Goal: Information Seeking & Learning: Learn about a topic

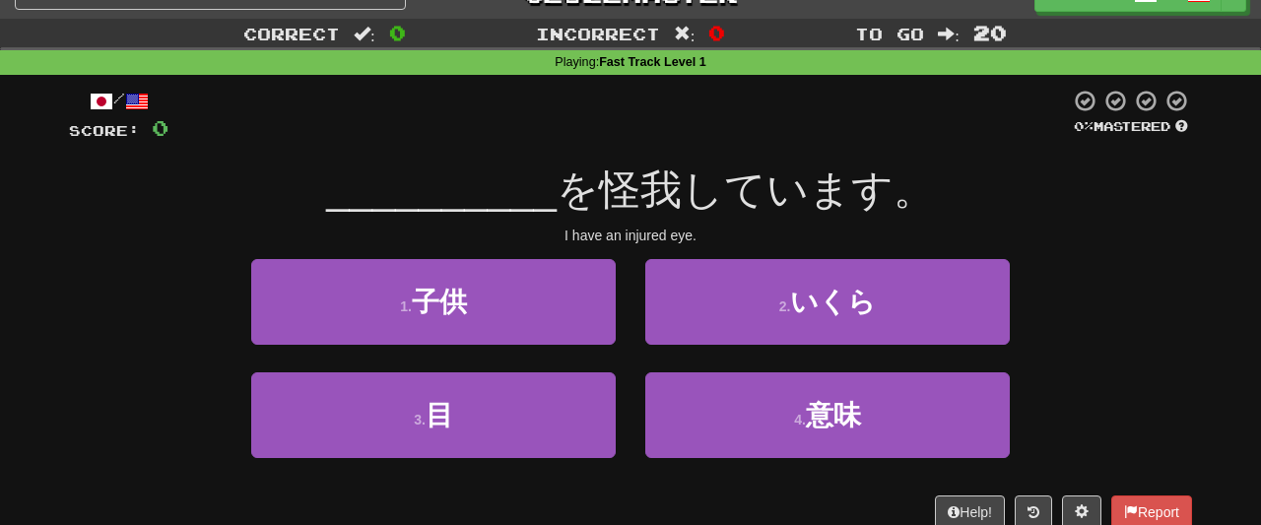
scroll to position [34, 0]
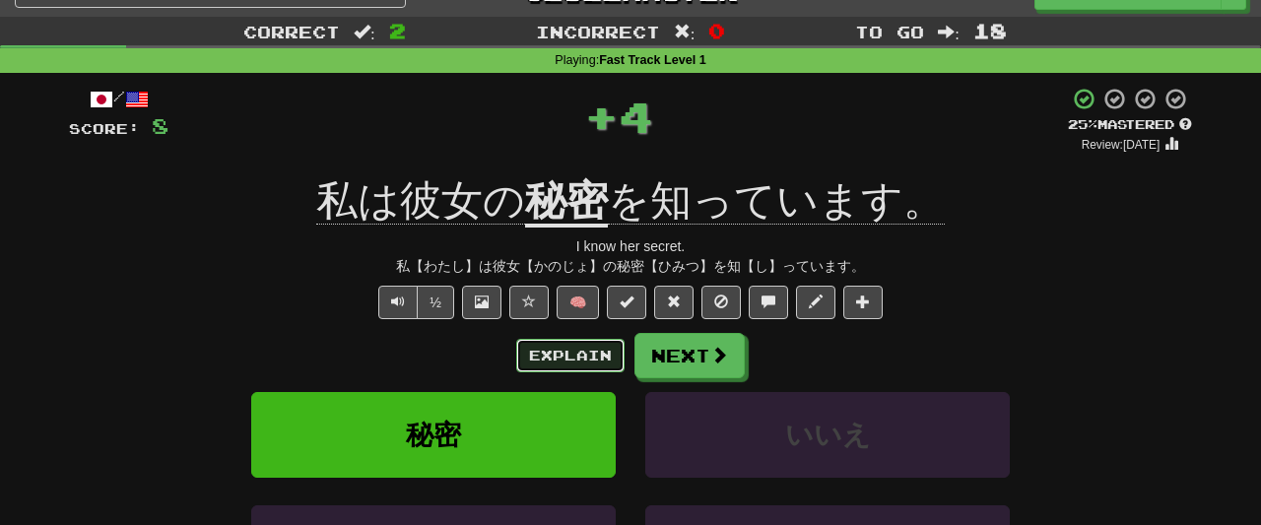
click at [577, 353] on button "Explain" at bounding box center [570, 356] width 108 height 34
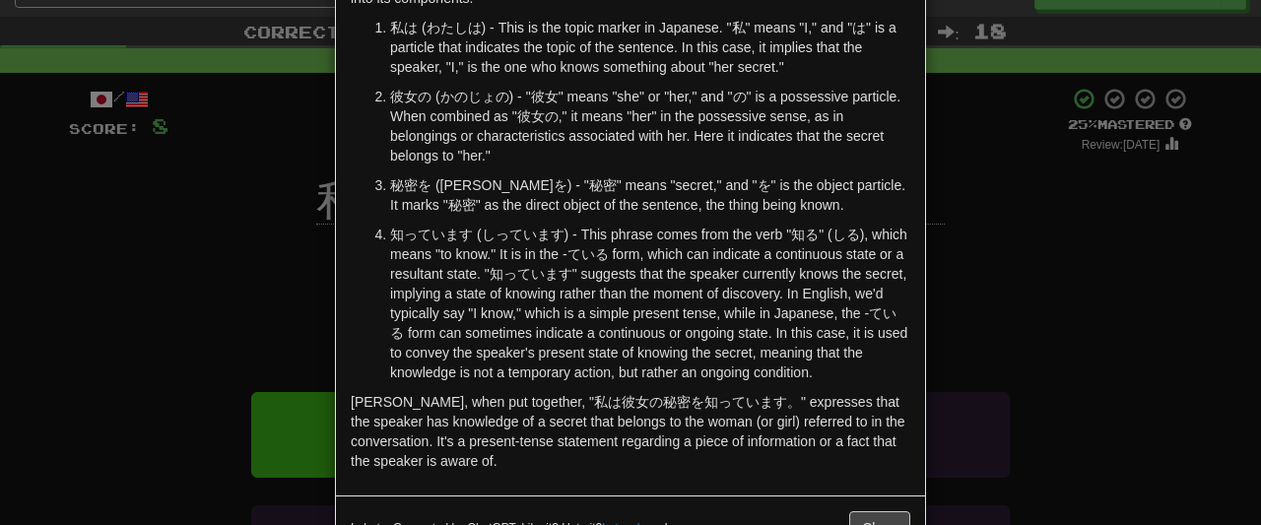
scroll to position [151, 0]
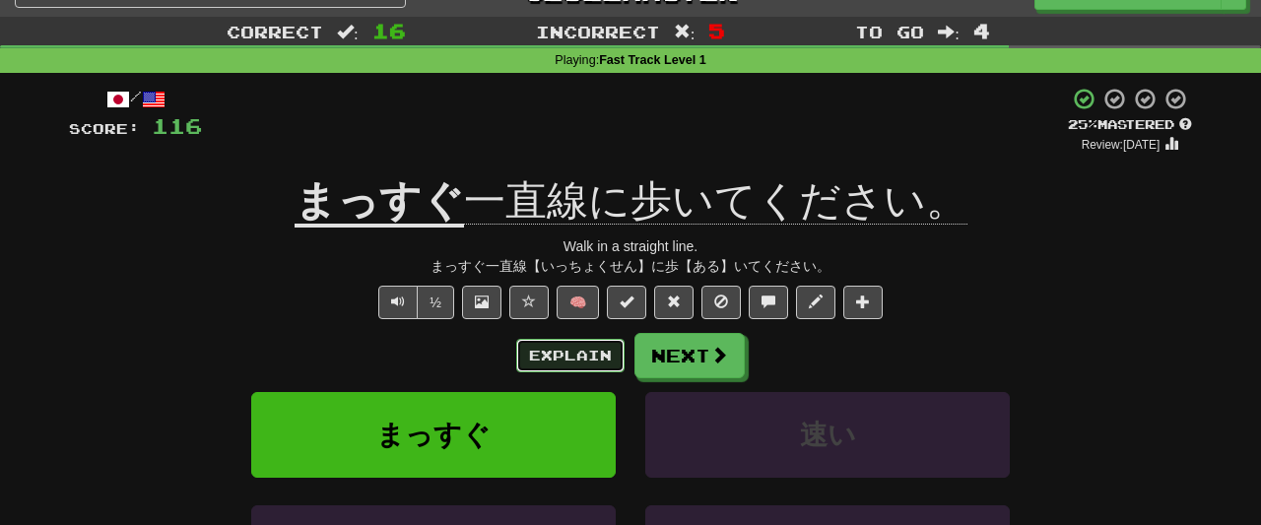
click at [588, 344] on button "Explain" at bounding box center [570, 356] width 108 height 34
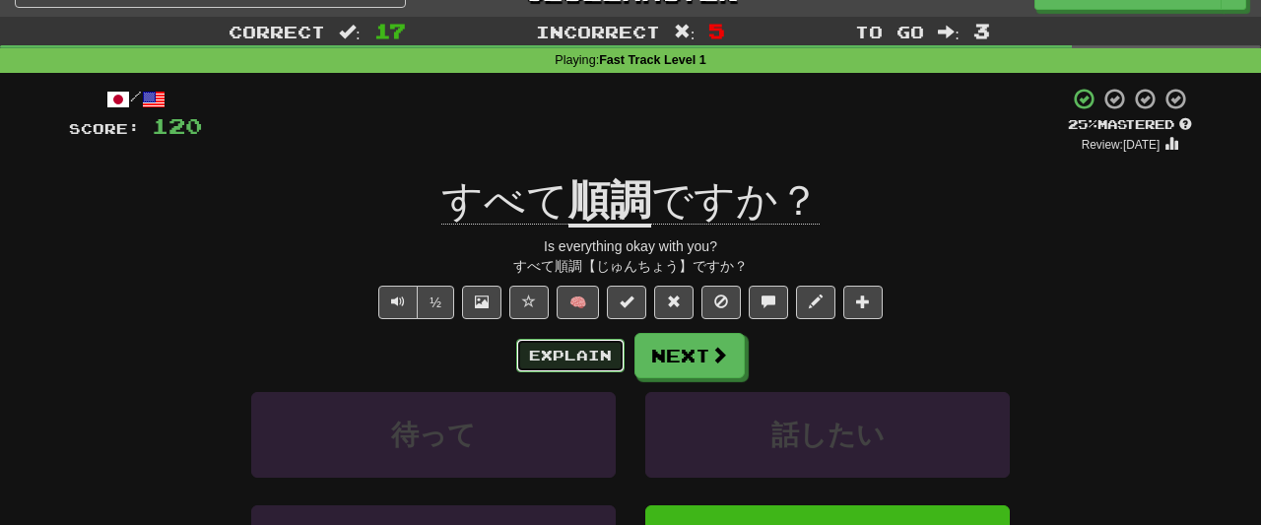
click at [556, 362] on button "Explain" at bounding box center [570, 356] width 108 height 34
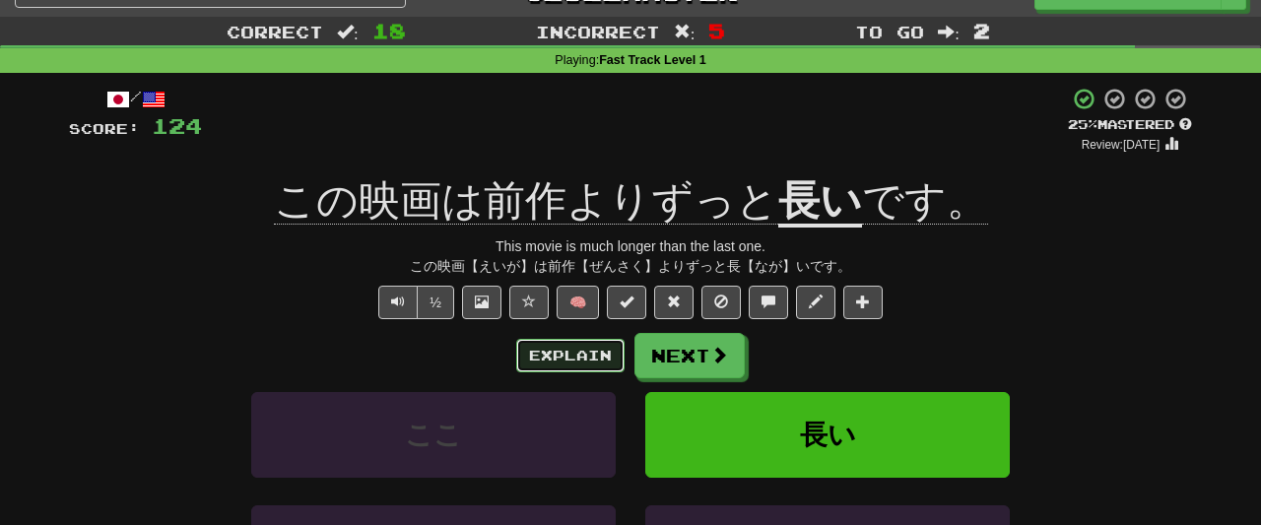
click at [567, 342] on button "Explain" at bounding box center [570, 356] width 108 height 34
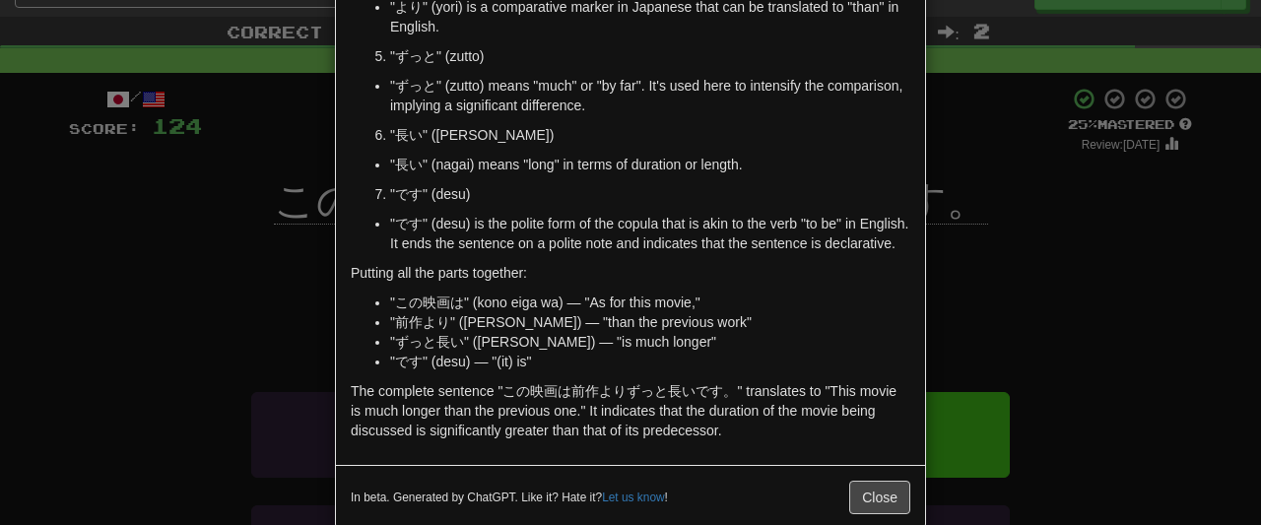
scroll to position [494, 0]
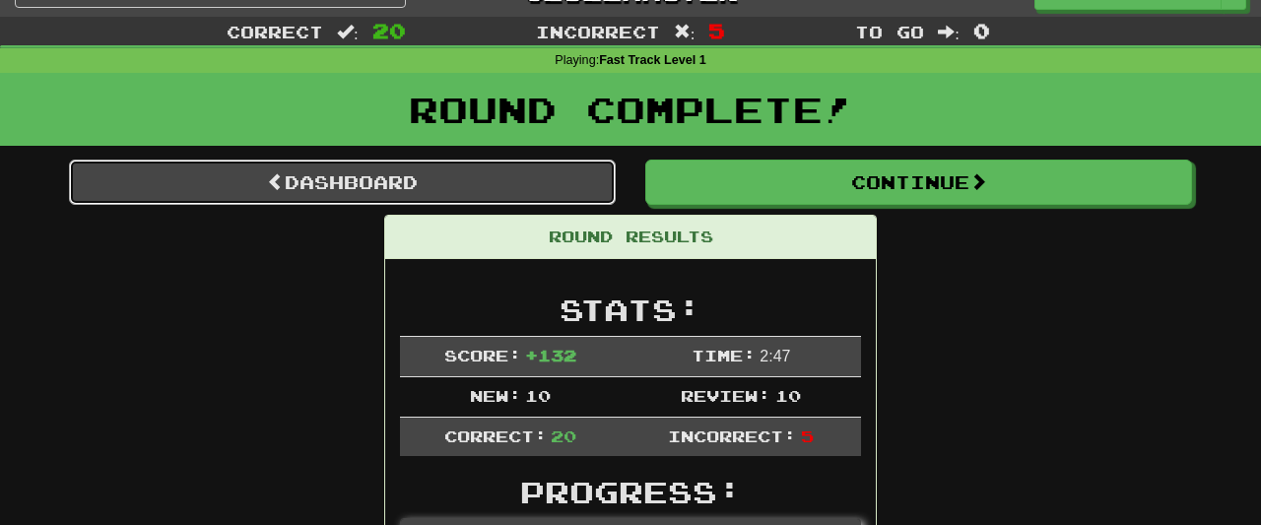
click at [565, 170] on link "Dashboard" at bounding box center [342, 182] width 547 height 45
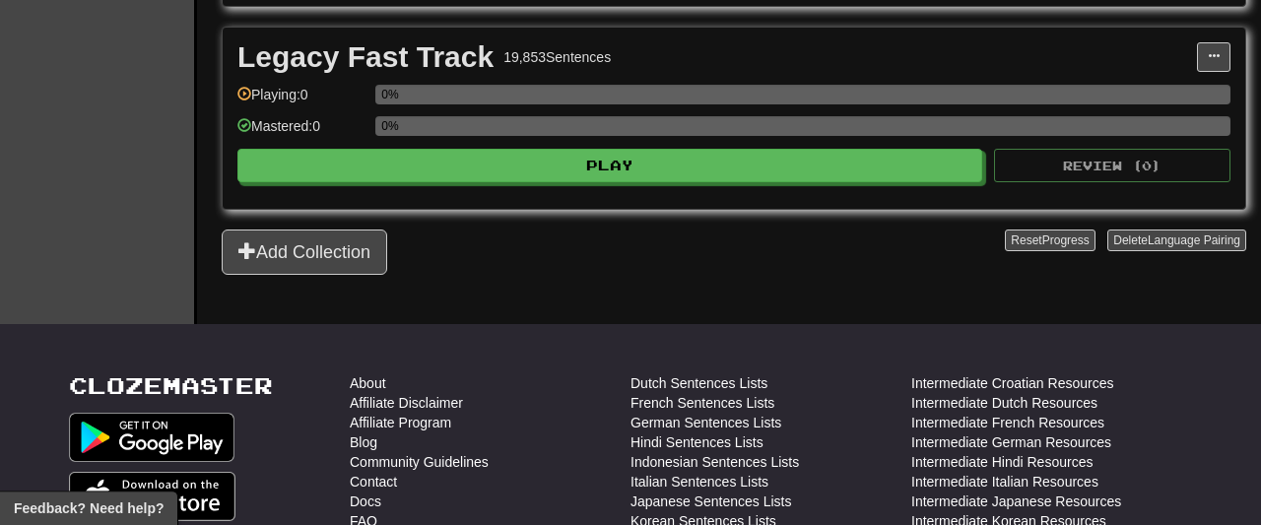
scroll to position [658, 0]
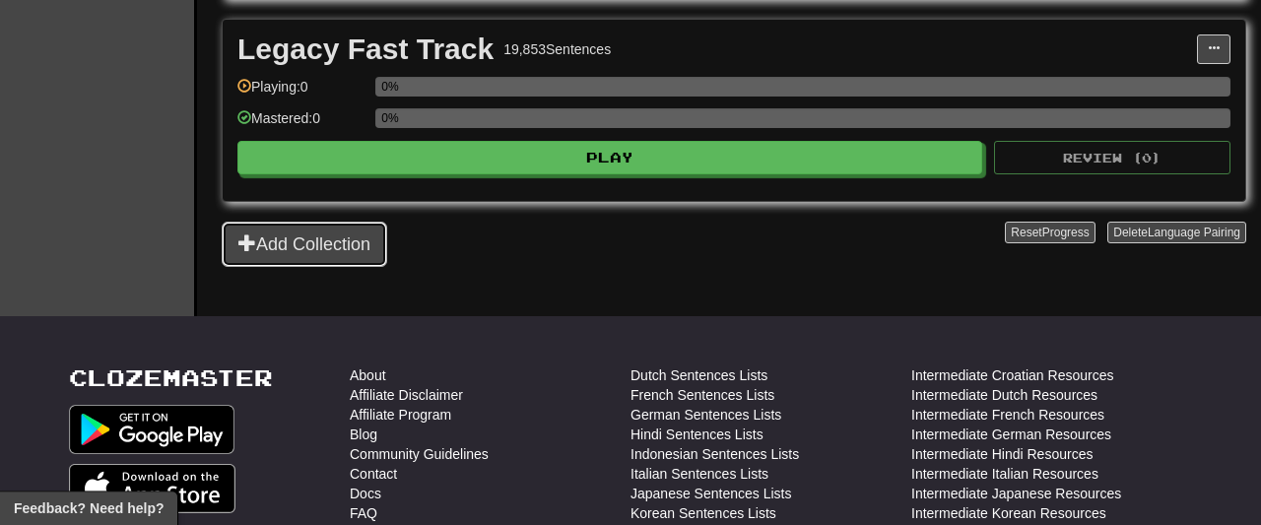
click at [366, 242] on button "Add Collection" at bounding box center [305, 244] width 166 height 45
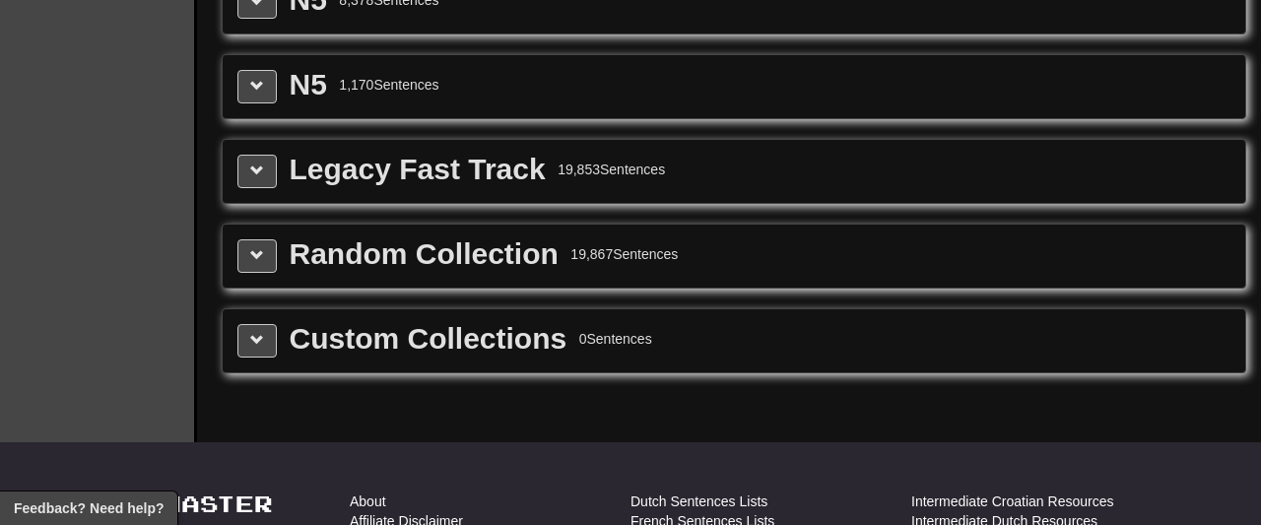
scroll to position [3220, 0]
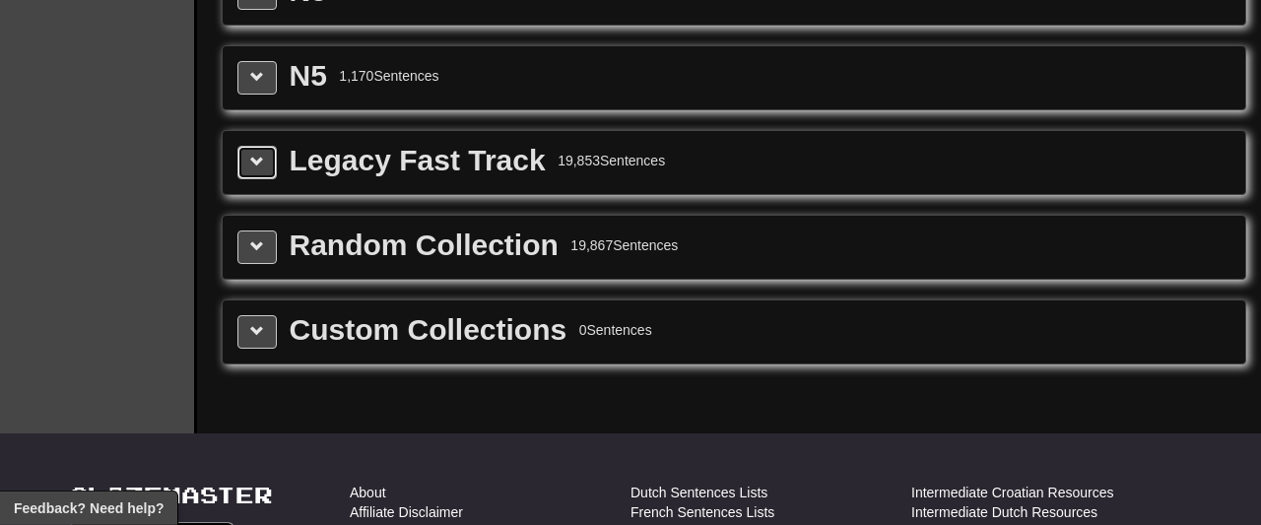
click at [255, 155] on span at bounding box center [257, 162] width 14 height 14
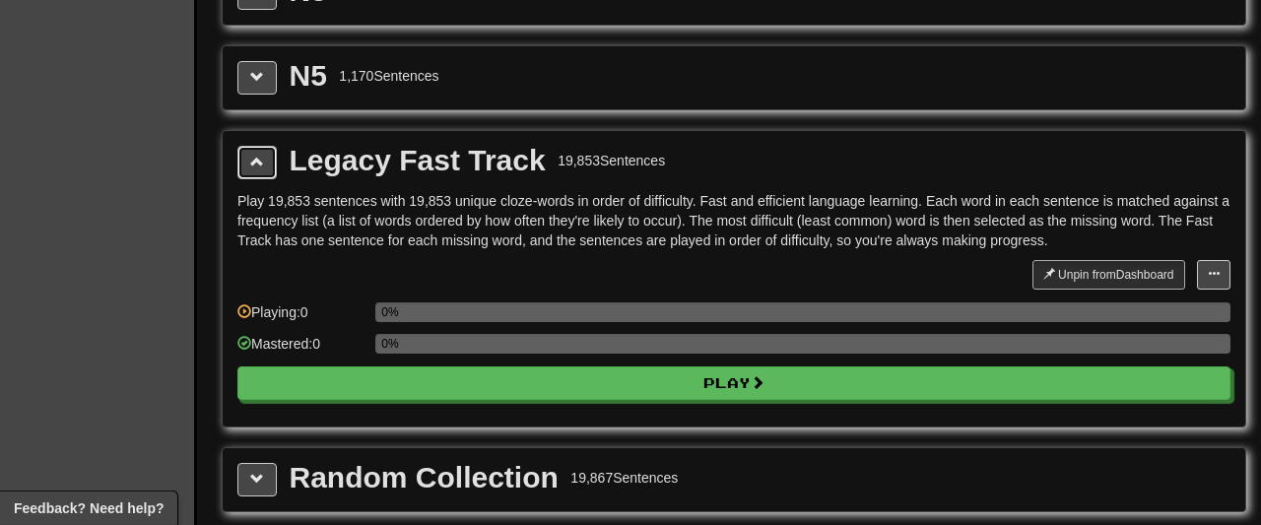
click at [255, 155] on span at bounding box center [257, 162] width 14 height 14
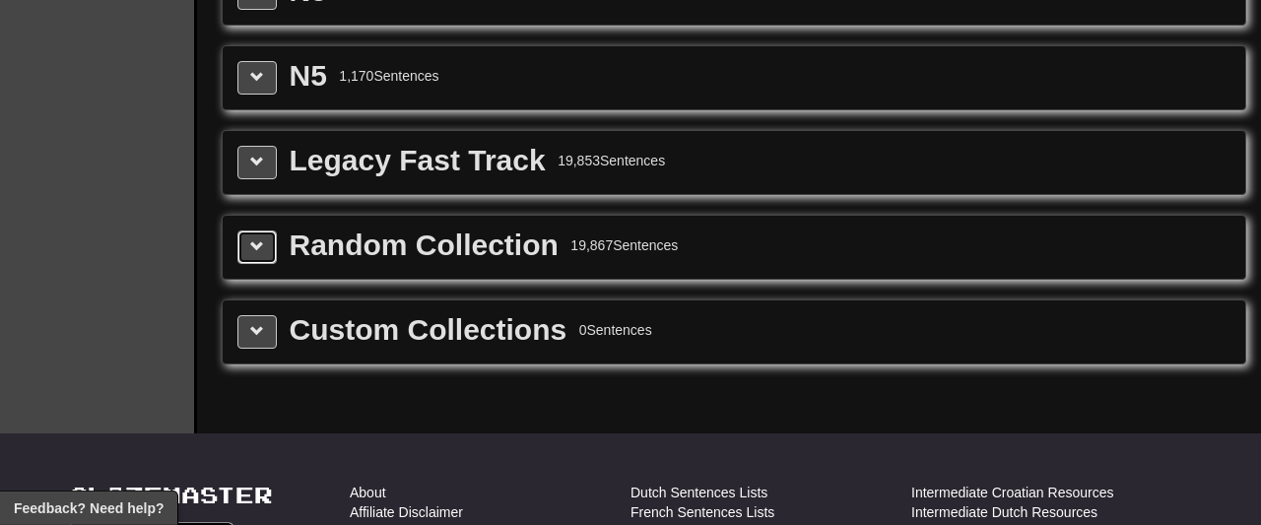
click at [245, 231] on button at bounding box center [257, 248] width 39 height 34
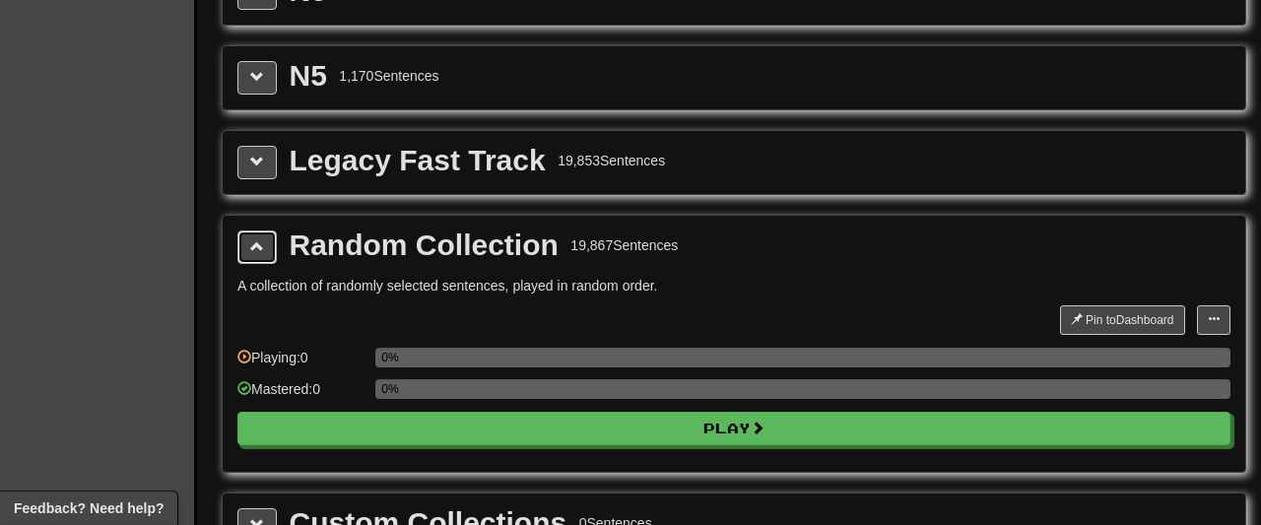
click at [245, 231] on button at bounding box center [257, 248] width 39 height 34
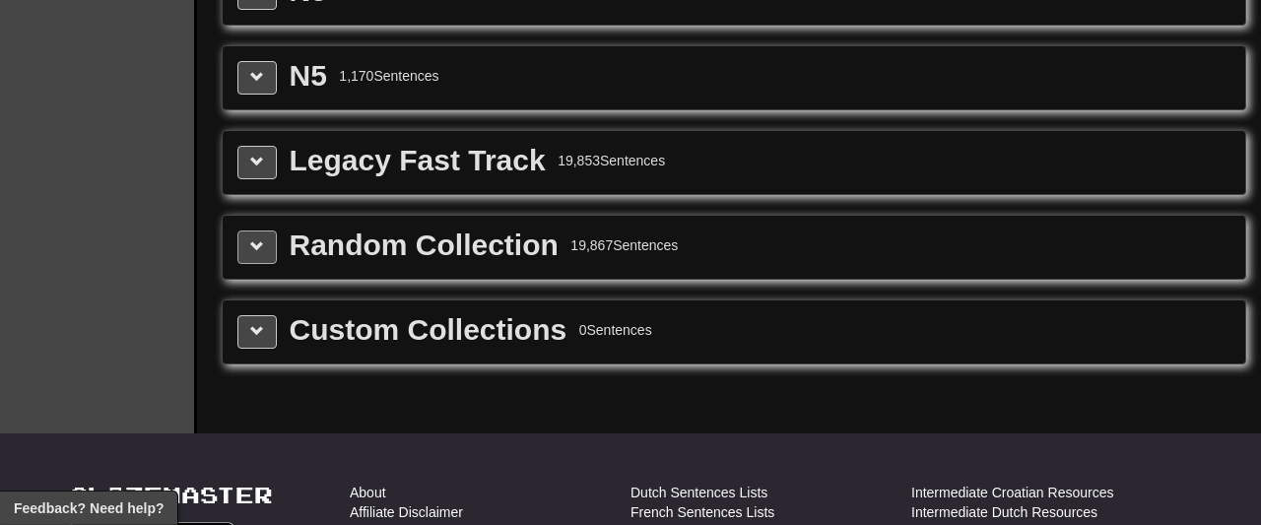
drag, startPoint x: 263, startPoint y: 192, endPoint x: 257, endPoint y: 211, distance: 19.6
click at [257, 216] on div "Random Collection 19,867 Sentences" at bounding box center [734, 247] width 1023 height 63
click at [257, 239] on span at bounding box center [257, 246] width 14 height 14
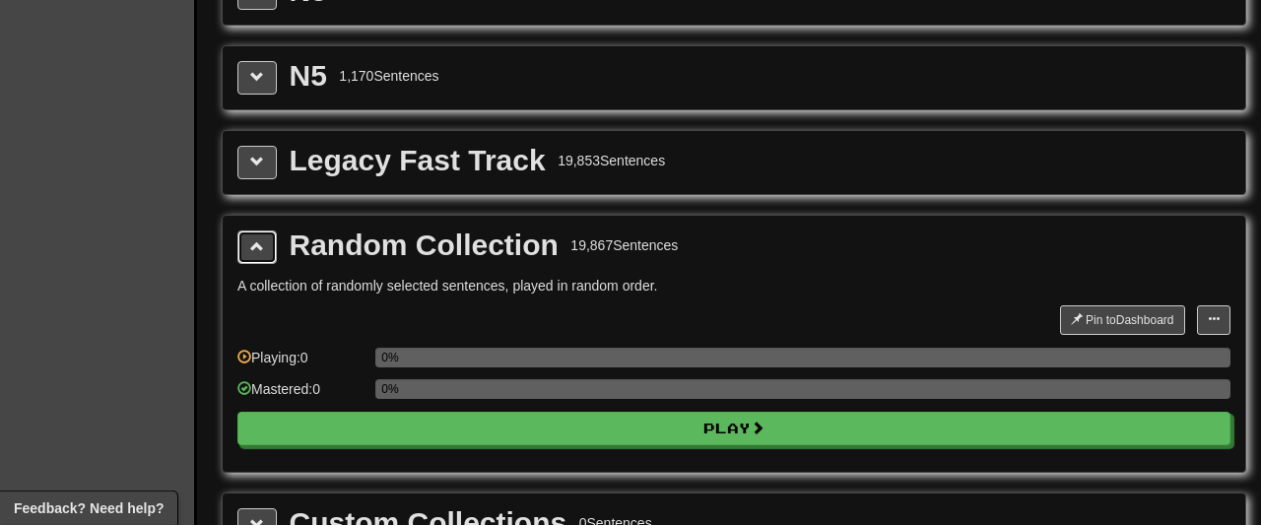
click at [257, 239] on span at bounding box center [257, 246] width 14 height 14
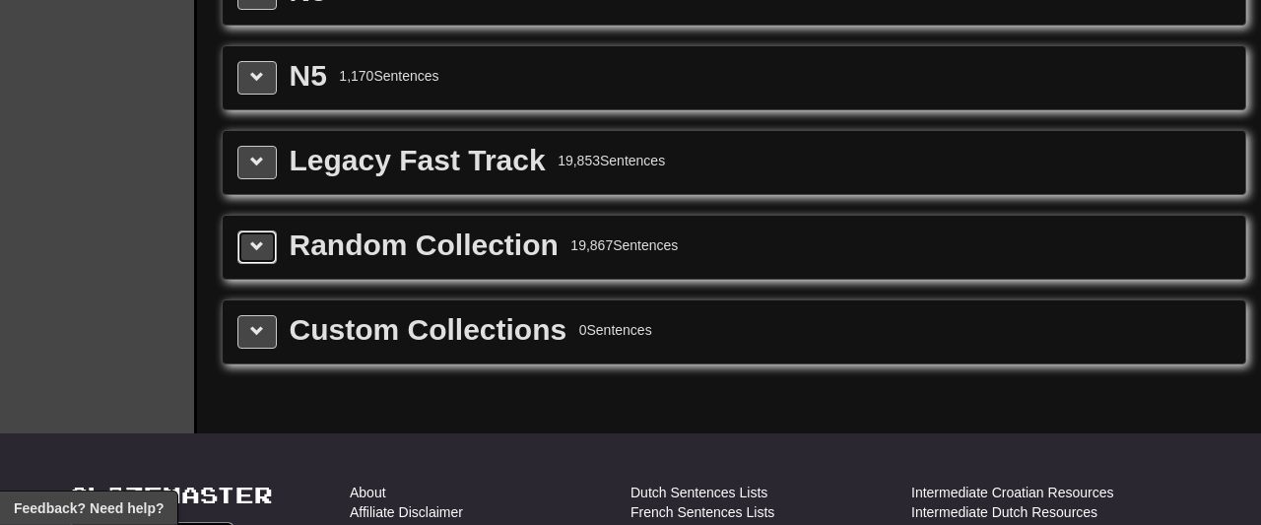
click at [257, 239] on span at bounding box center [257, 246] width 14 height 14
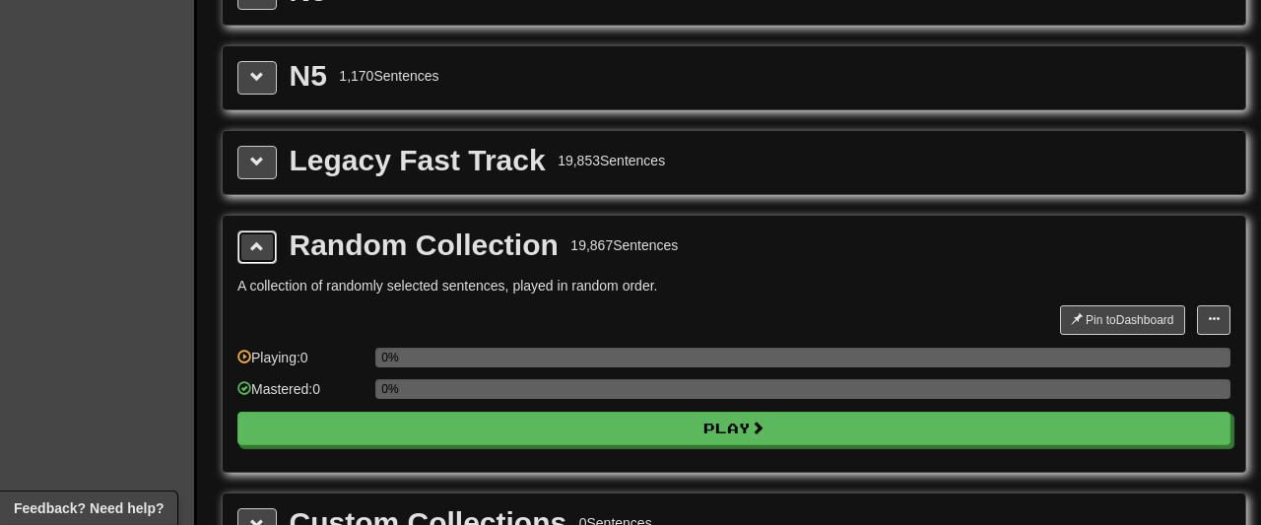
click at [257, 239] on span at bounding box center [257, 246] width 14 height 14
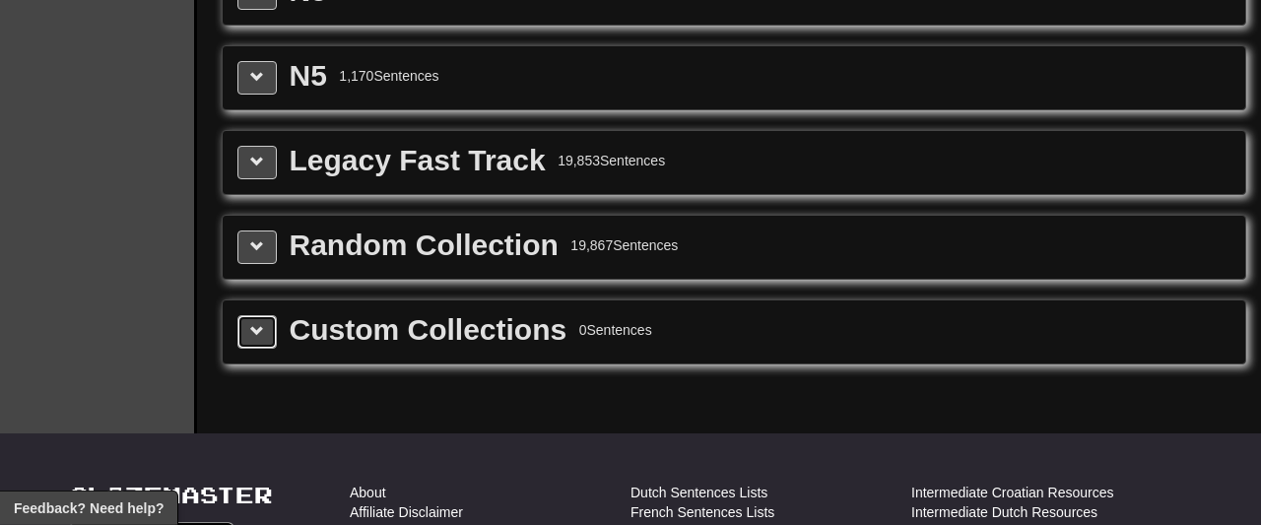
click at [251, 315] on button at bounding box center [257, 332] width 39 height 34
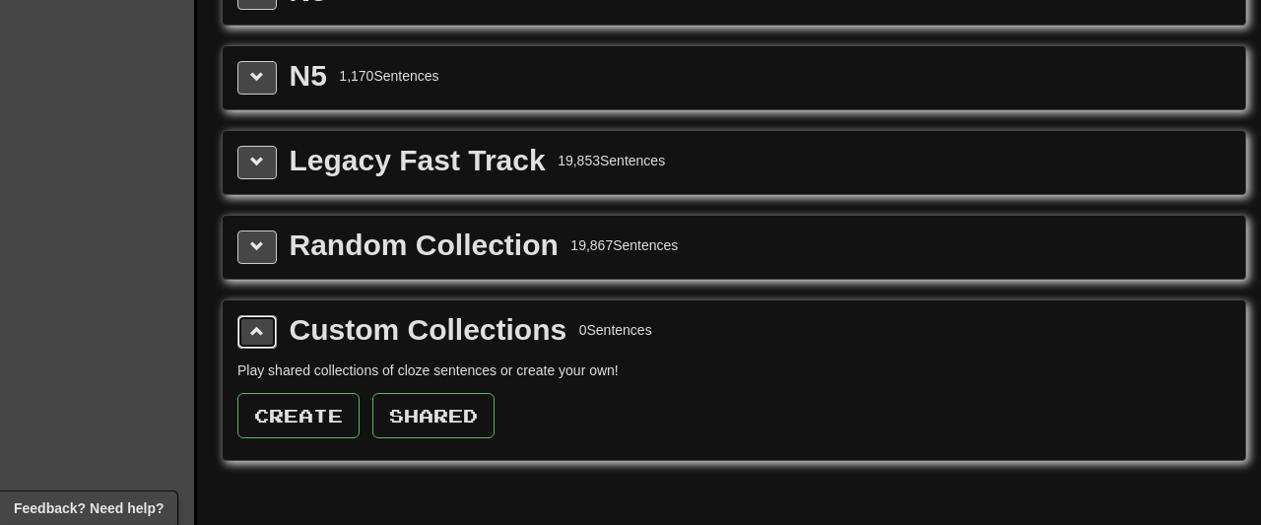
click at [251, 315] on button at bounding box center [257, 332] width 39 height 34
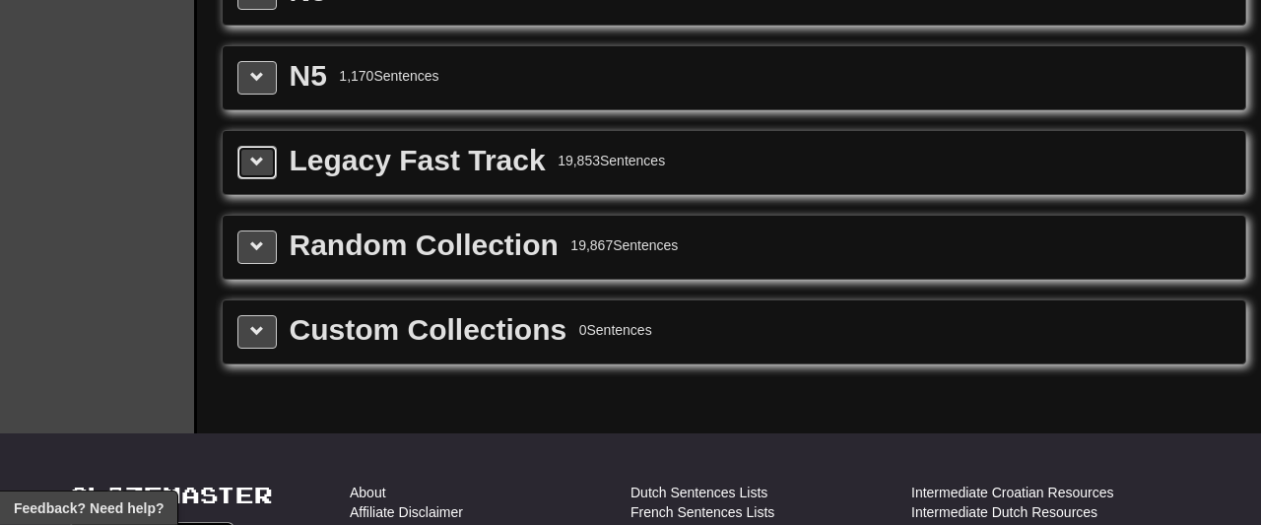
click at [254, 155] on span at bounding box center [257, 162] width 14 height 14
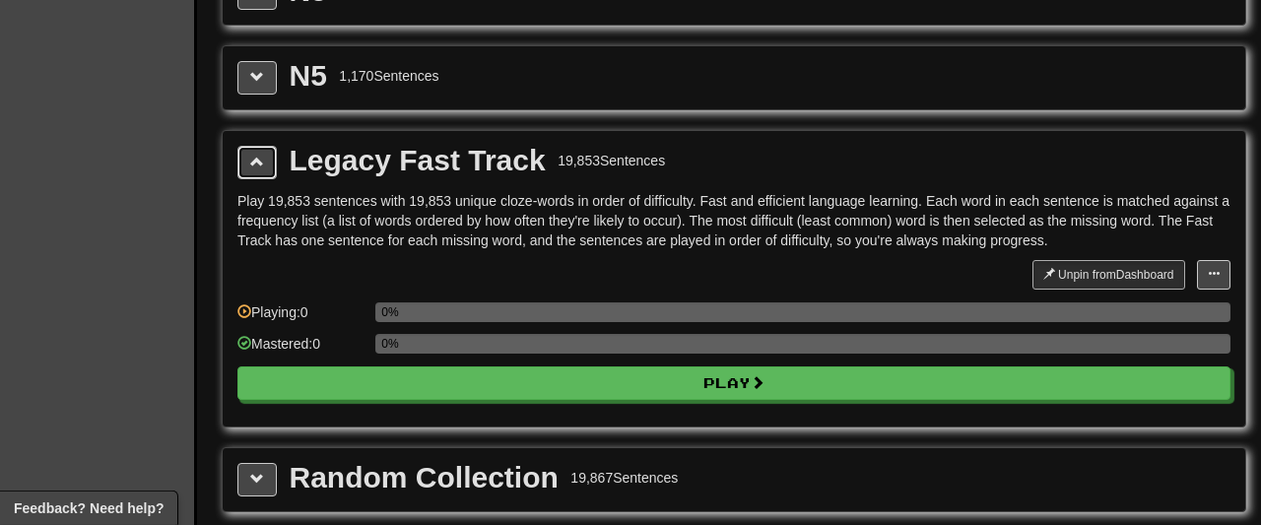
click at [254, 155] on span at bounding box center [257, 162] width 14 height 14
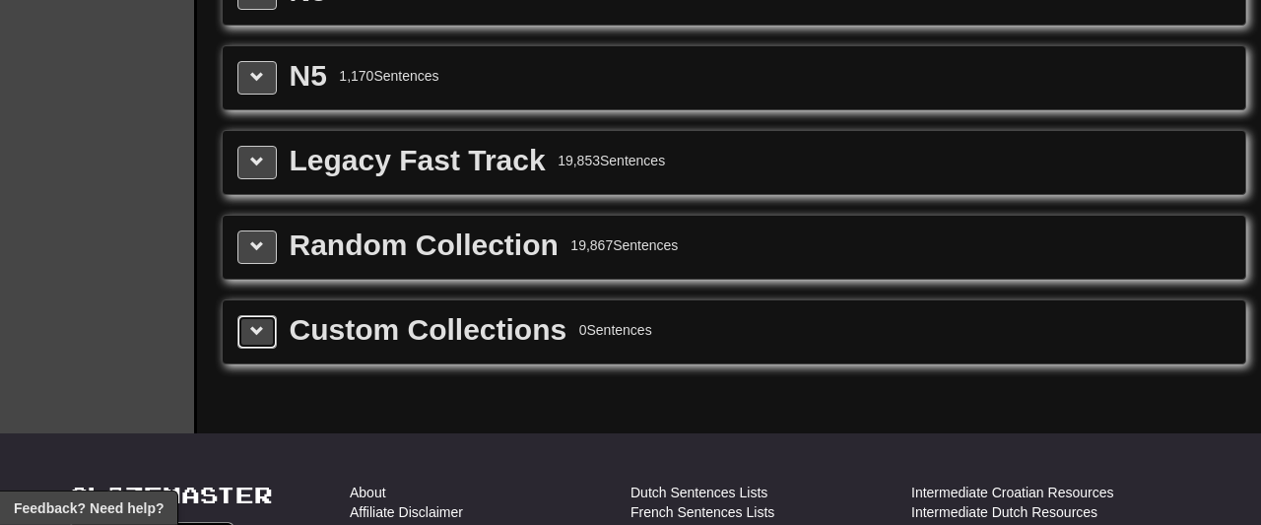
click at [253, 315] on button at bounding box center [257, 332] width 39 height 34
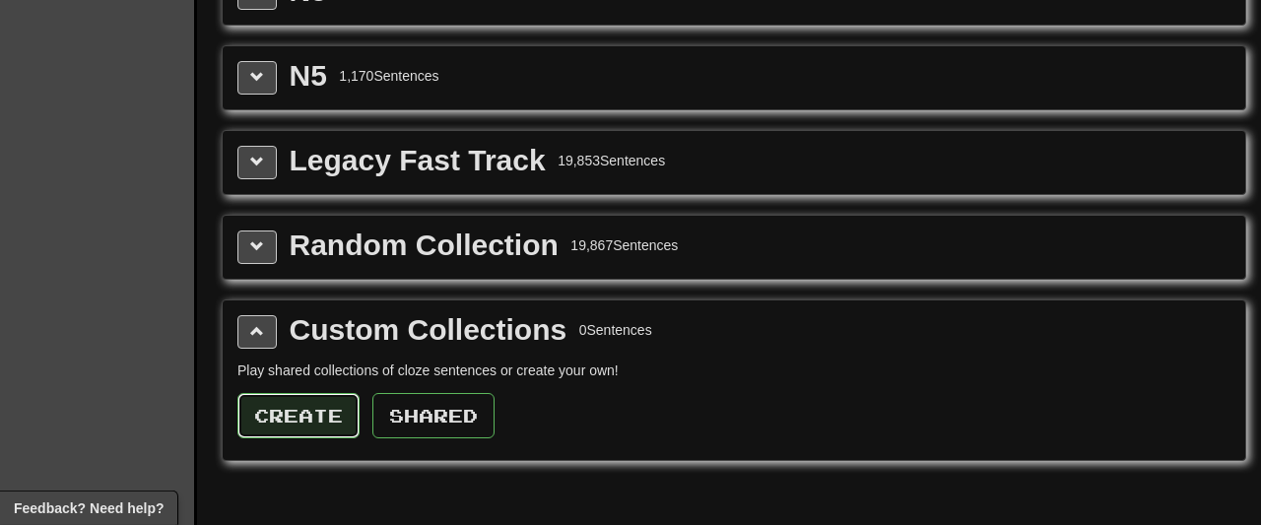
click at [296, 393] on button "Create" at bounding box center [299, 415] width 122 height 45
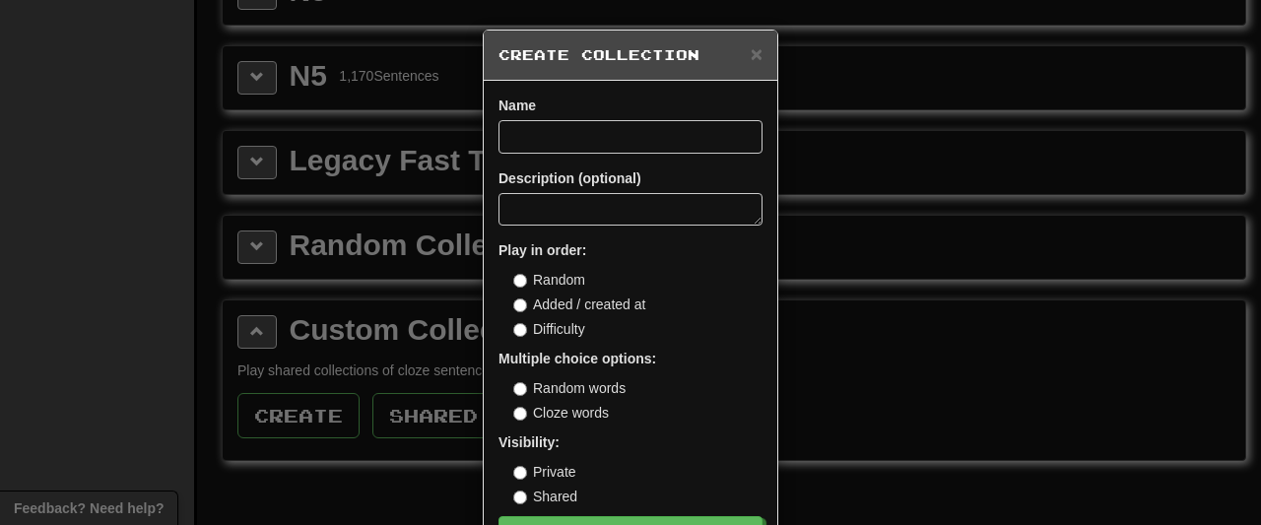
scroll to position [131, 0]
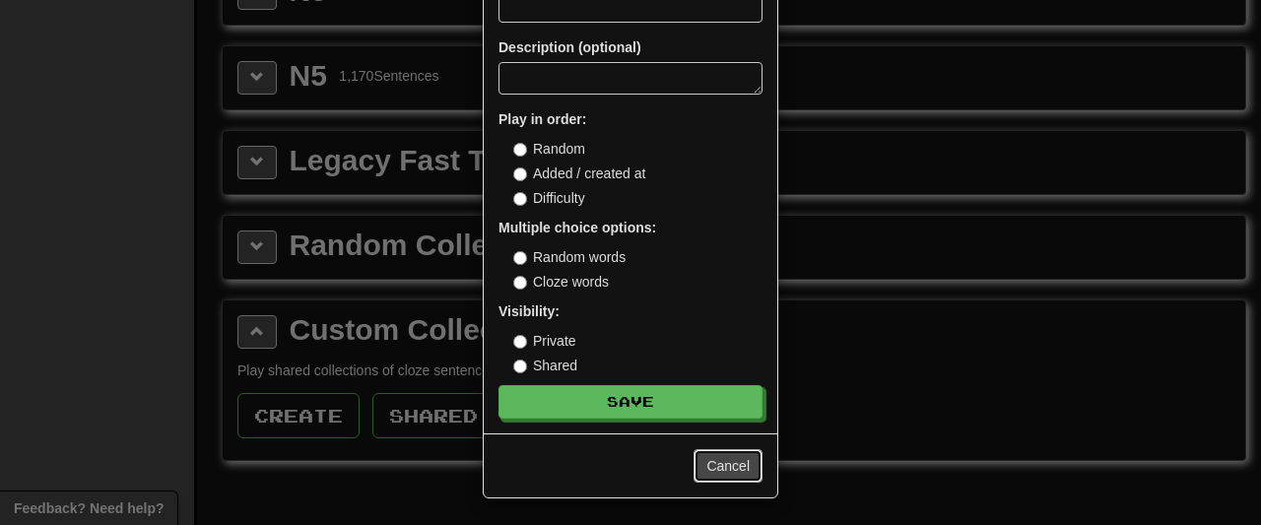
click at [718, 463] on button "Cancel" at bounding box center [728, 466] width 69 height 34
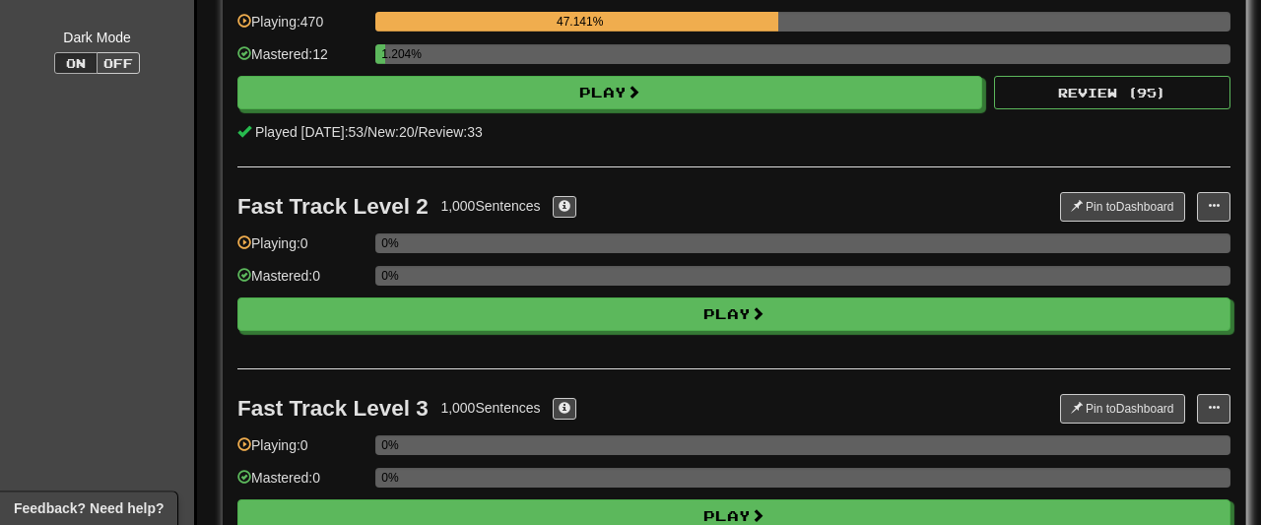
scroll to position [231, 0]
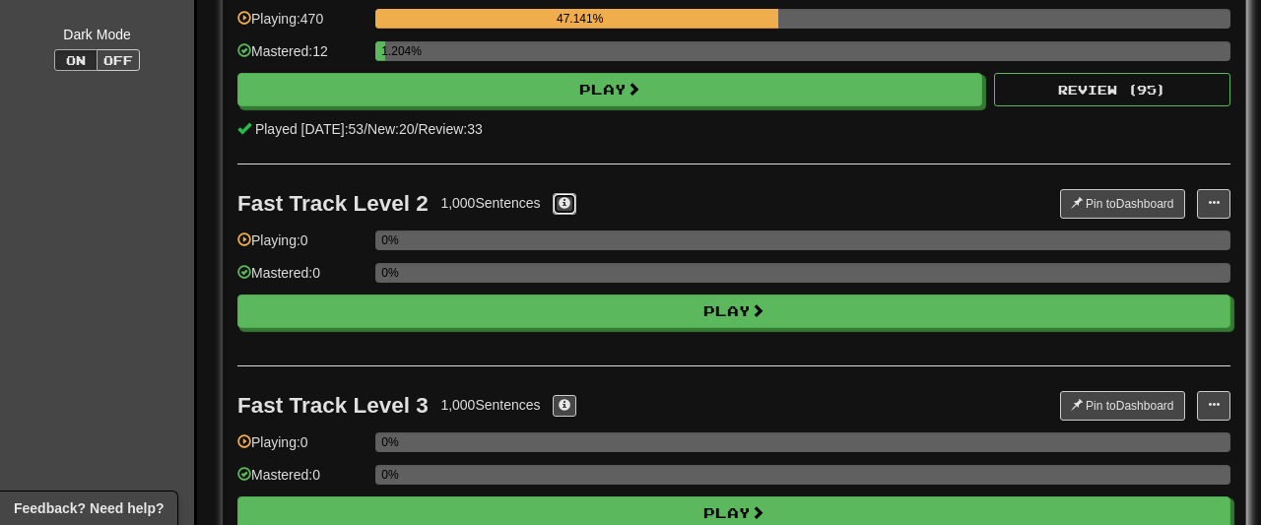
click at [569, 200] on span at bounding box center [565, 203] width 12 height 12
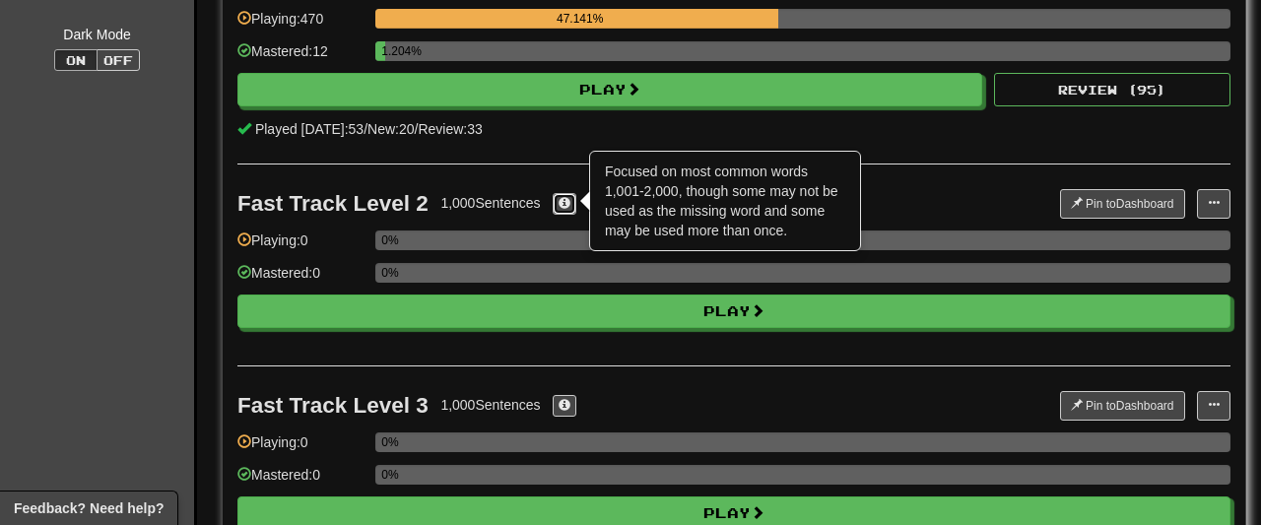
click at [569, 200] on span at bounding box center [565, 203] width 12 height 12
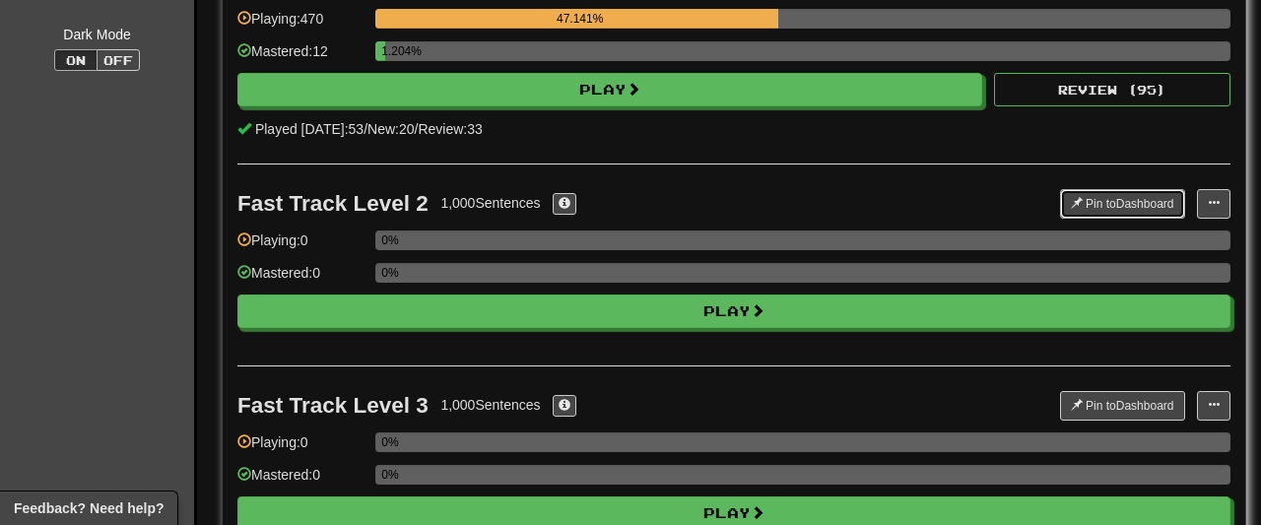
click at [1101, 203] on button "Pin to Dashboard" at bounding box center [1122, 204] width 125 height 30
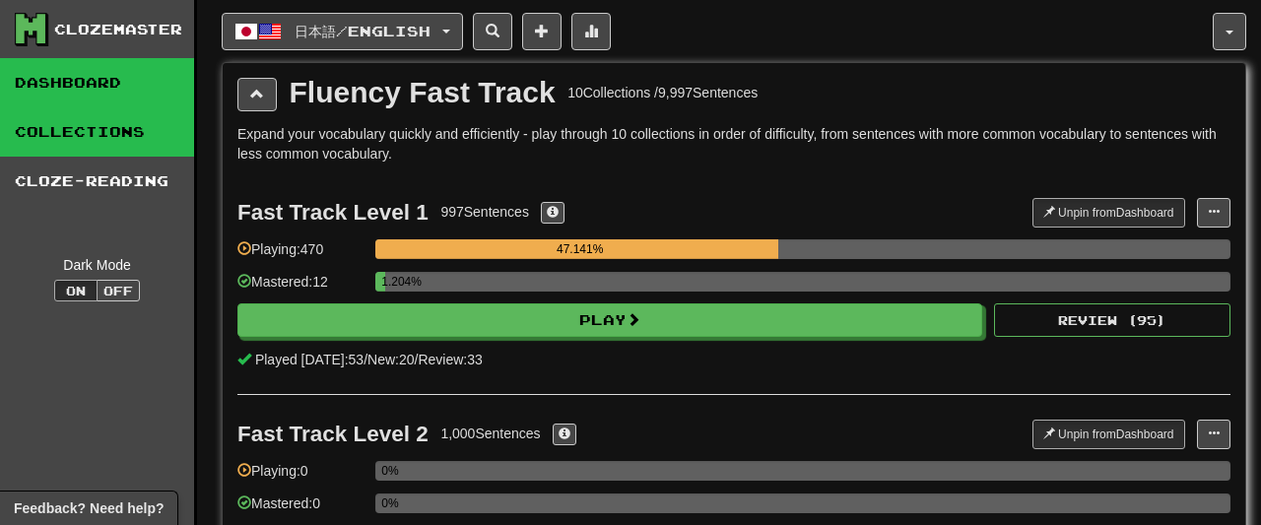
click at [51, 88] on link "Dashboard" at bounding box center [97, 82] width 194 height 49
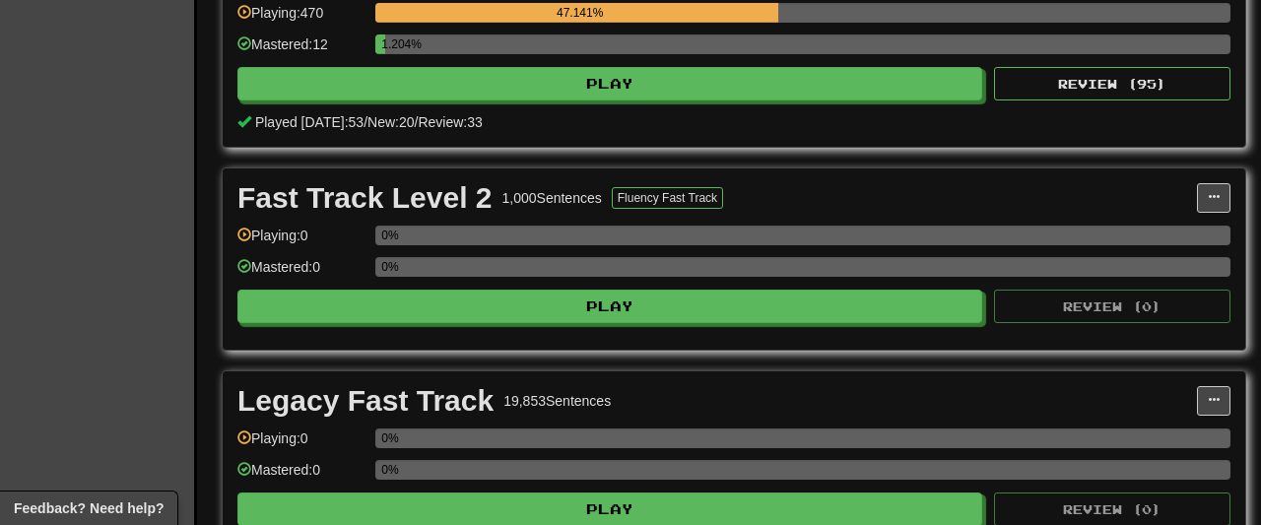
scroll to position [511, 0]
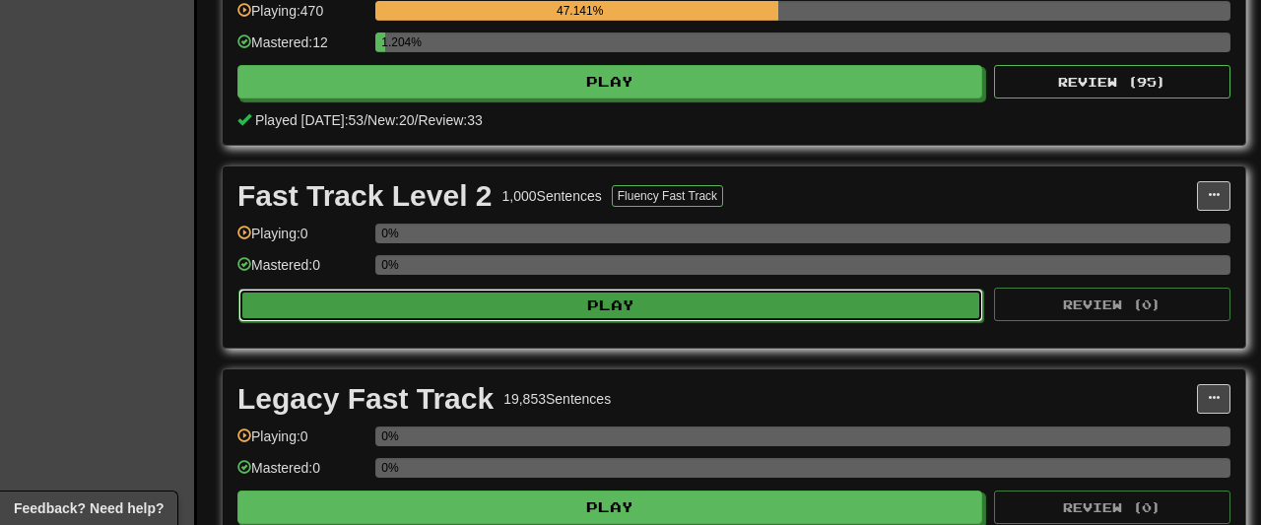
click at [575, 297] on button "Play" at bounding box center [610, 306] width 745 height 34
select select "**"
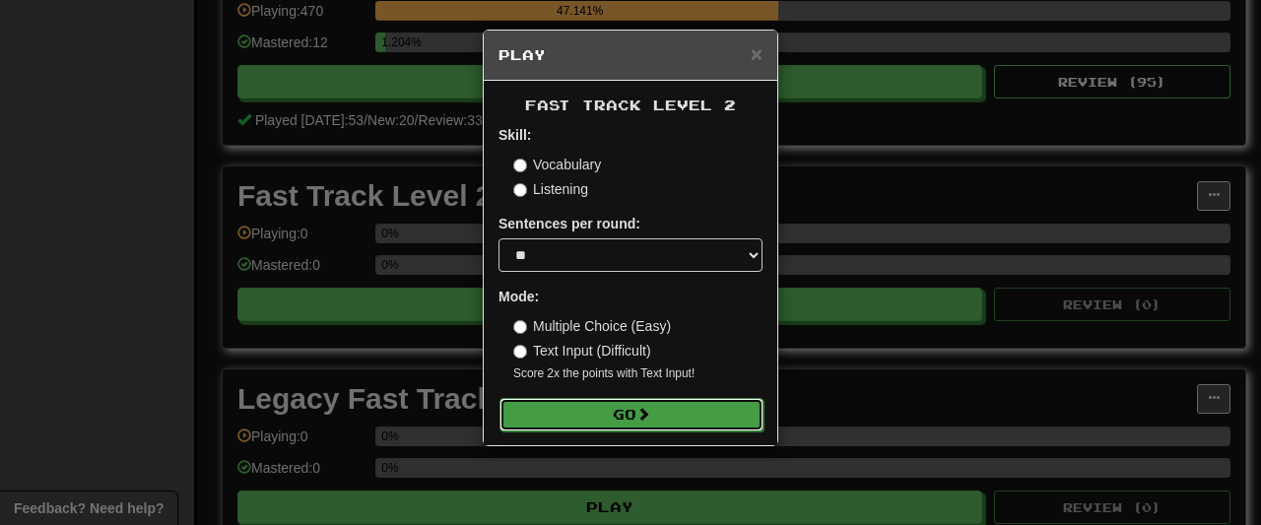
click at [678, 428] on button "Go" at bounding box center [632, 415] width 264 height 34
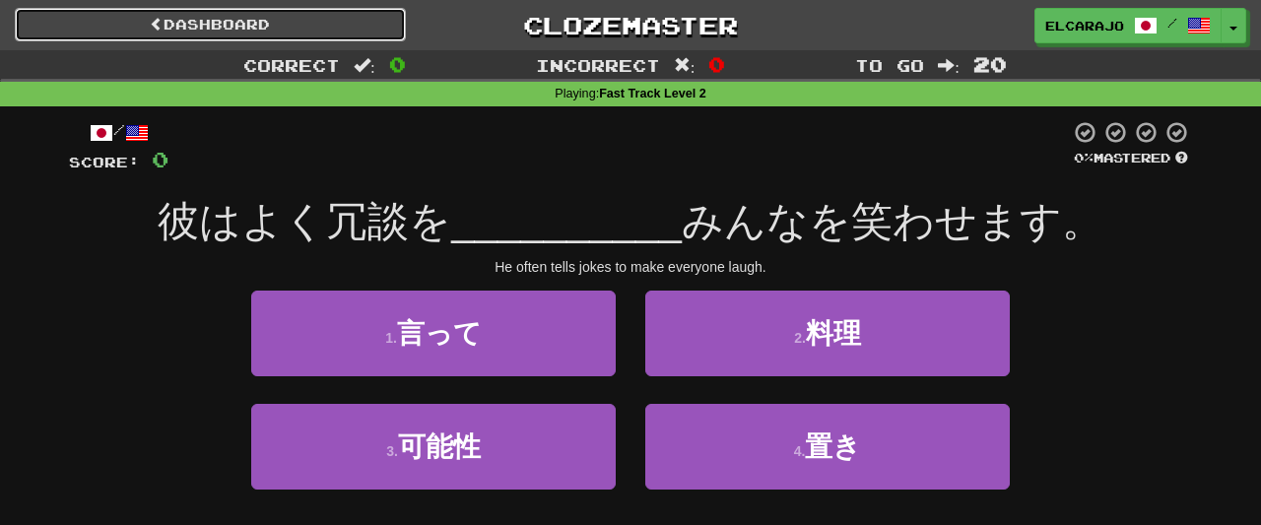
click at [331, 26] on link "Dashboard" at bounding box center [210, 25] width 391 height 34
